Goal: Check status: Check status

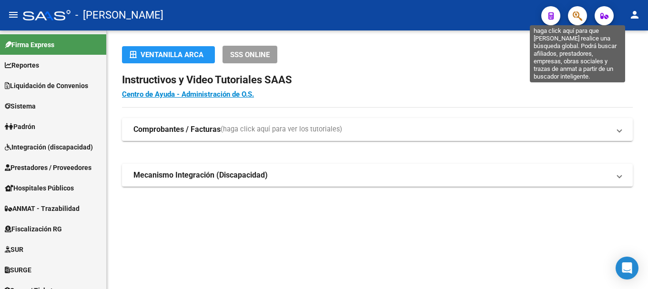
click at [584, 15] on button "button" at bounding box center [577, 15] width 19 height 19
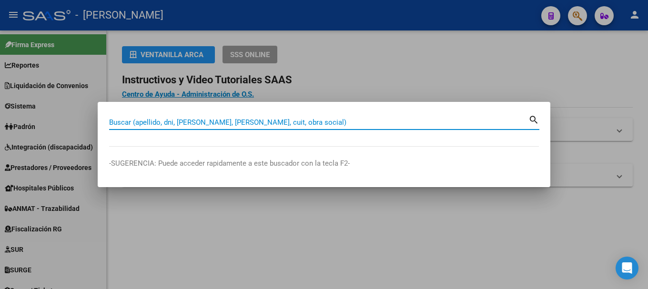
paste input "20364542543"
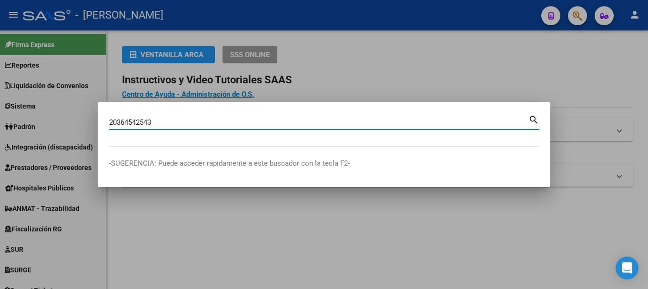
type input "20364542543"
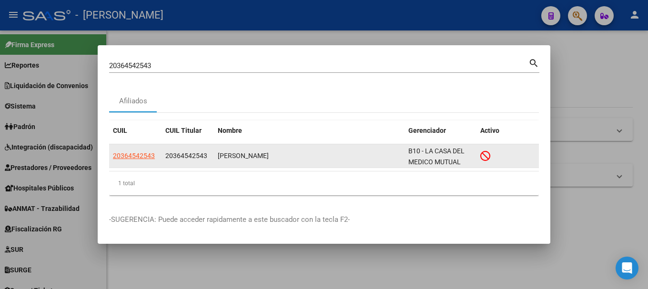
click at [138, 162] on datatable-body-cell "20364542543" at bounding box center [135, 155] width 52 height 23
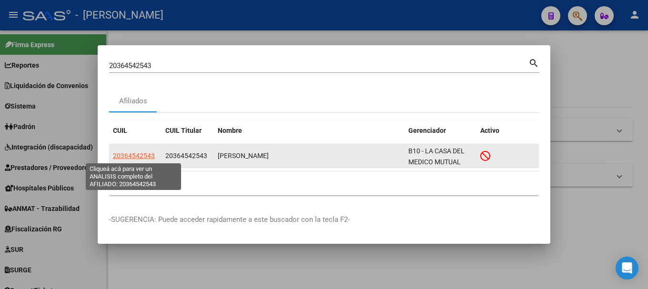
click at [140, 157] on span "20364542543" at bounding box center [134, 156] width 42 height 8
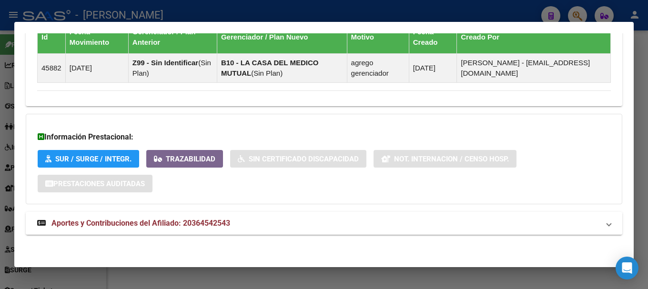
click at [269, 229] on mat-expansion-panel-header "Aportes y Contribuciones del Afiliado: 20364542543" at bounding box center [324, 223] width 597 height 23
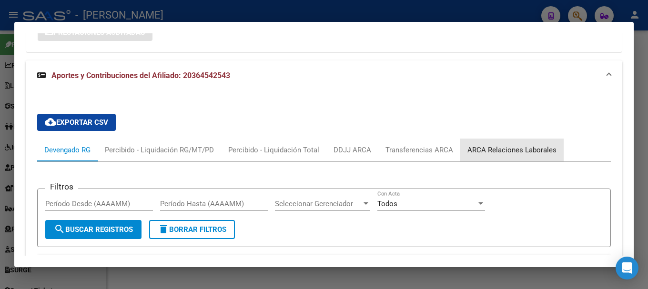
click at [524, 148] on div "ARCA Relaciones Laborales" at bounding box center [511, 150] width 89 height 10
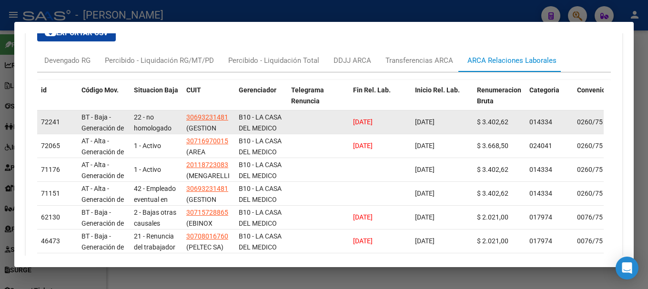
scroll to position [970, 0]
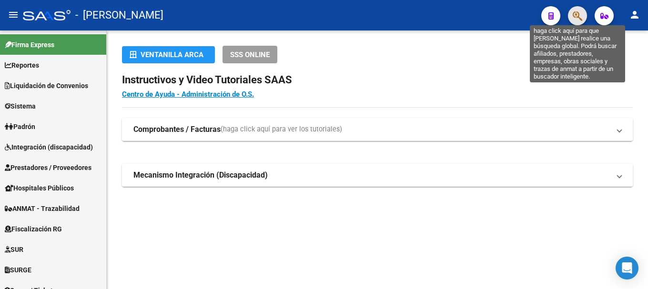
click at [573, 11] on icon "button" at bounding box center [578, 15] width 10 height 11
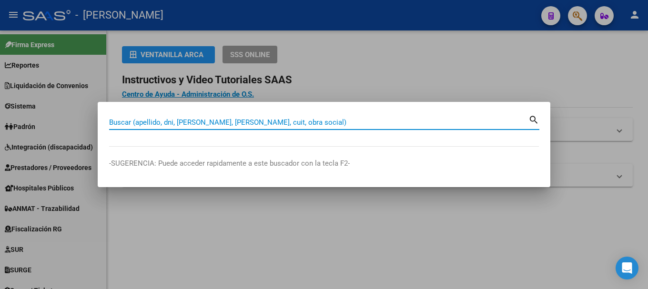
click at [241, 121] on input "Buscar (apellido, dni, [PERSON_NAME], [PERSON_NAME], cuit, obra social)" at bounding box center [318, 122] width 419 height 9
click at [224, 123] on input "Buscar (apellido, dni, [PERSON_NAME], [PERSON_NAME], cuit, obra social)" at bounding box center [318, 122] width 419 height 9
